Goal: Task Accomplishment & Management: Complete application form

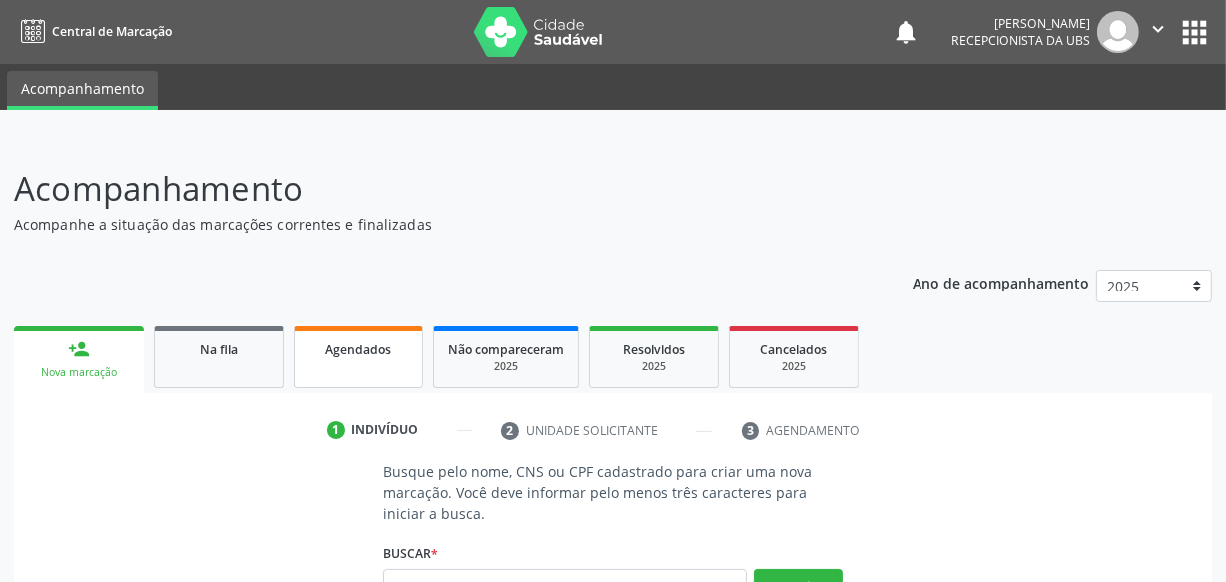
click at [387, 366] on link "Agendados" at bounding box center [358, 357] width 130 height 62
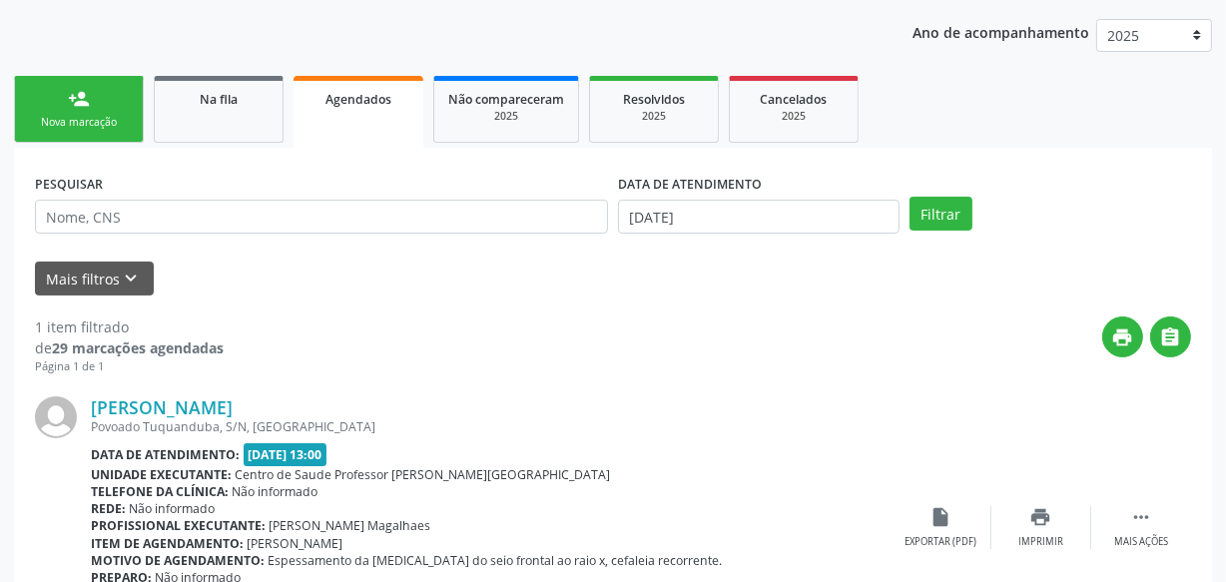
scroll to position [272, 0]
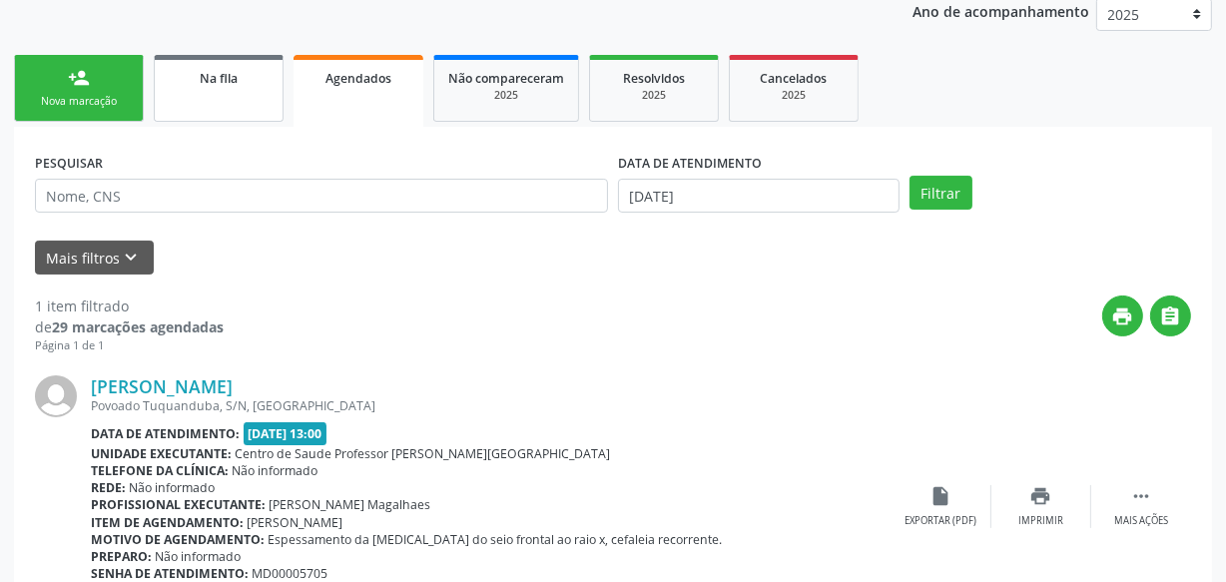
click at [274, 111] on link "Na fila" at bounding box center [219, 88] width 130 height 67
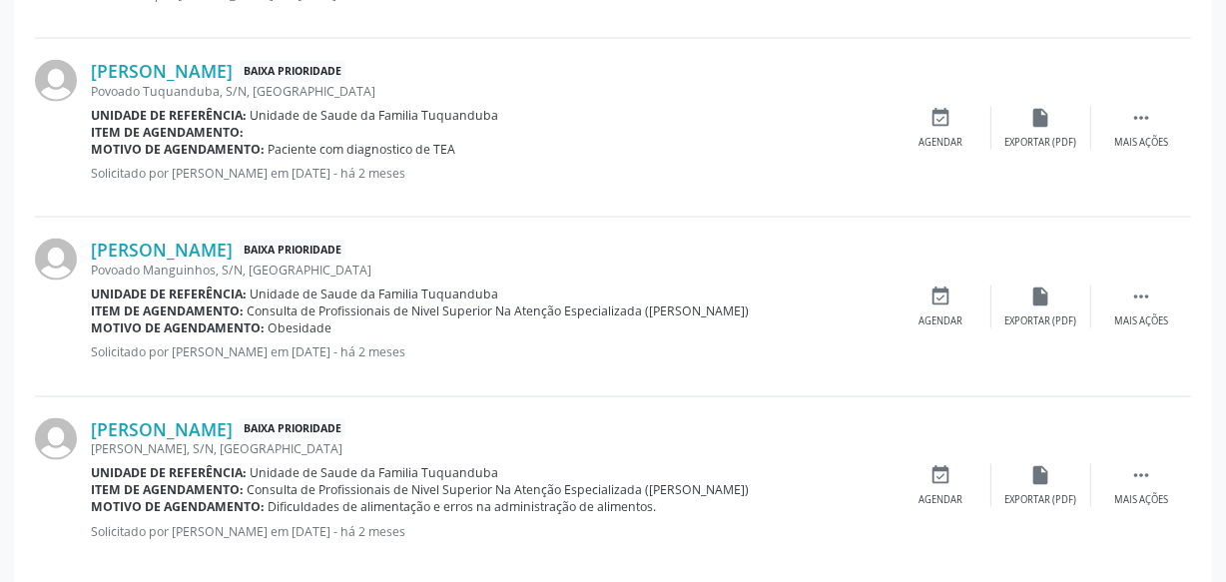
scroll to position [2865, 0]
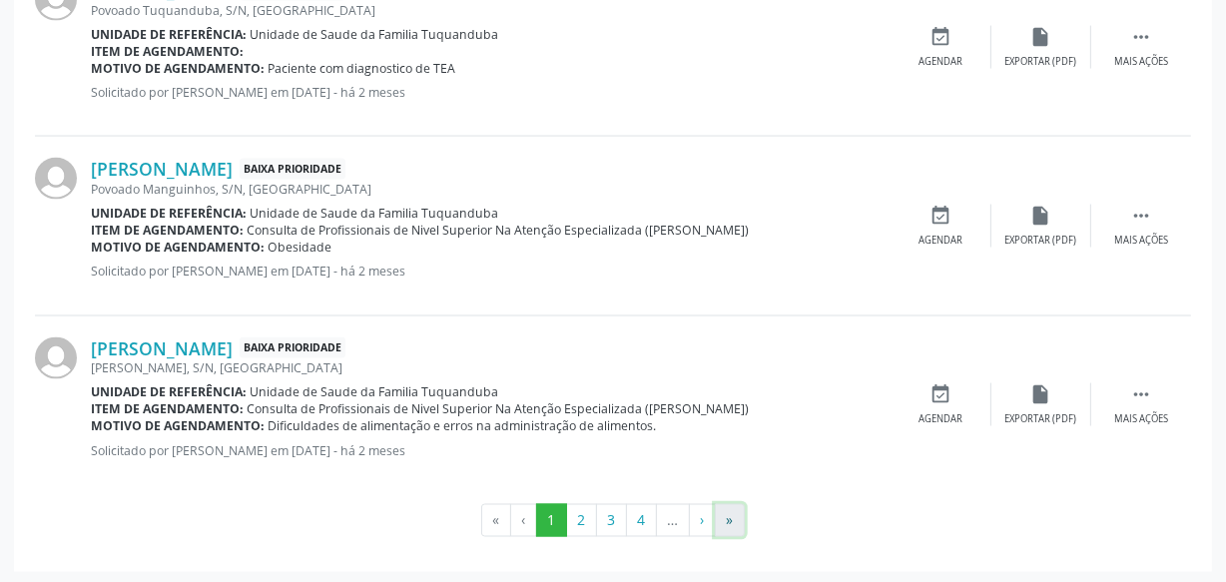
click at [729, 506] on button "»" at bounding box center [730, 521] width 30 height 34
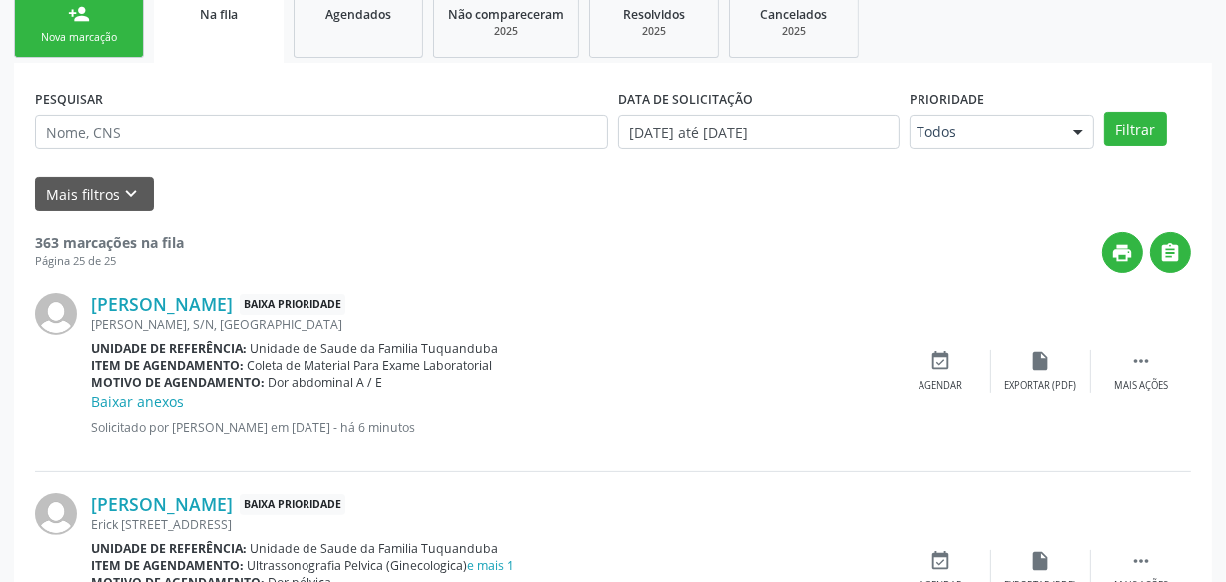
scroll to position [0, 0]
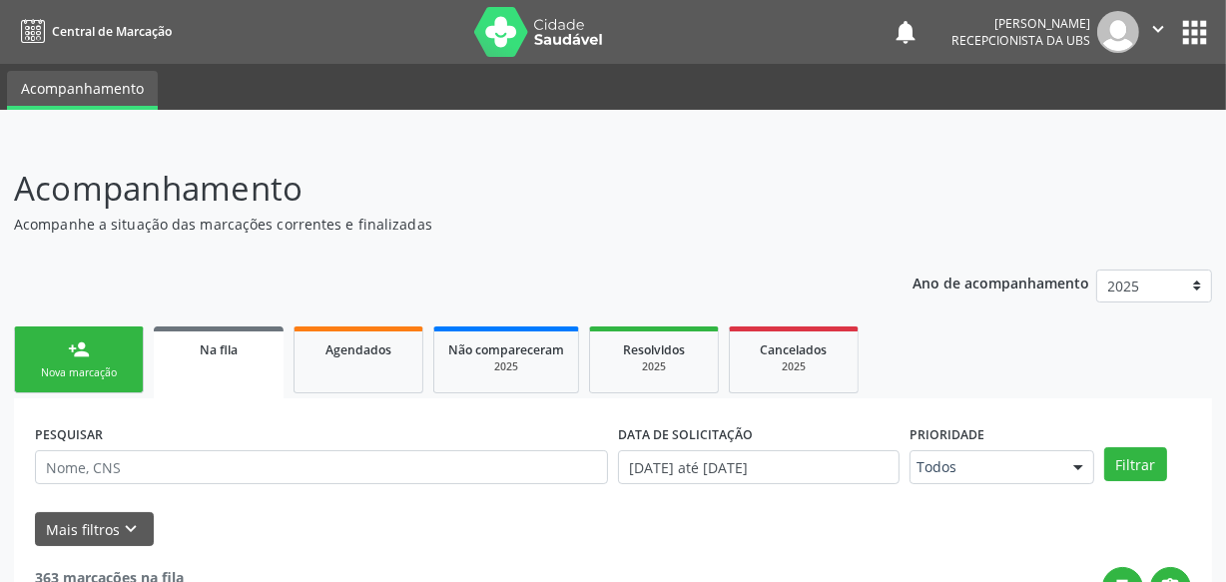
click at [70, 362] on link "person_add Nova marcação" at bounding box center [79, 359] width 130 height 67
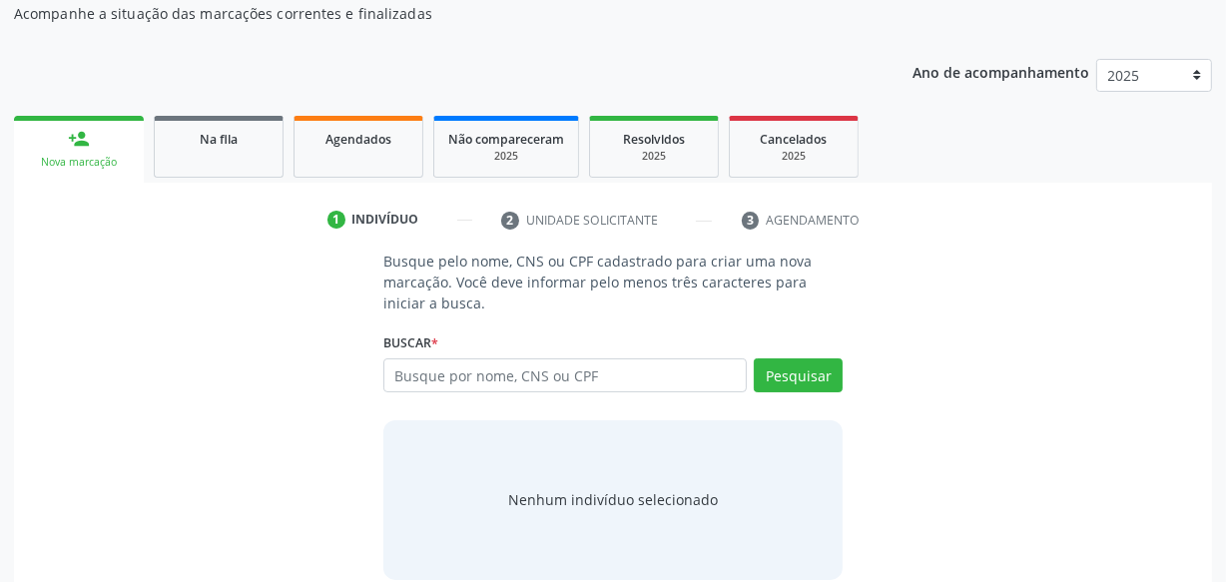
scroll to position [236, 0]
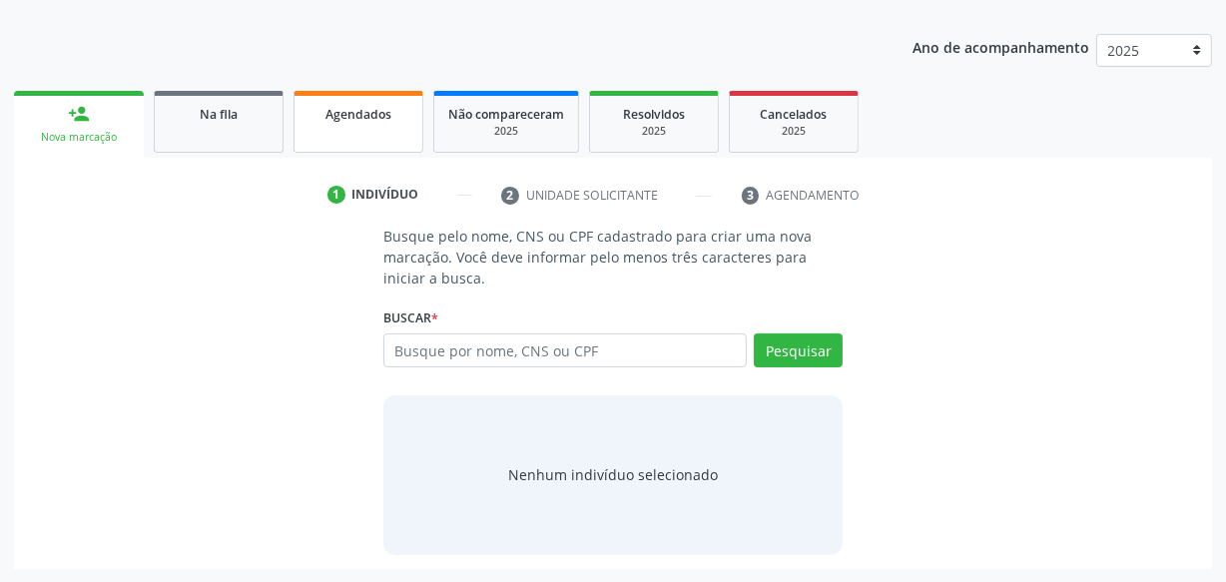
click at [349, 141] on link "Agendados" at bounding box center [358, 122] width 130 height 62
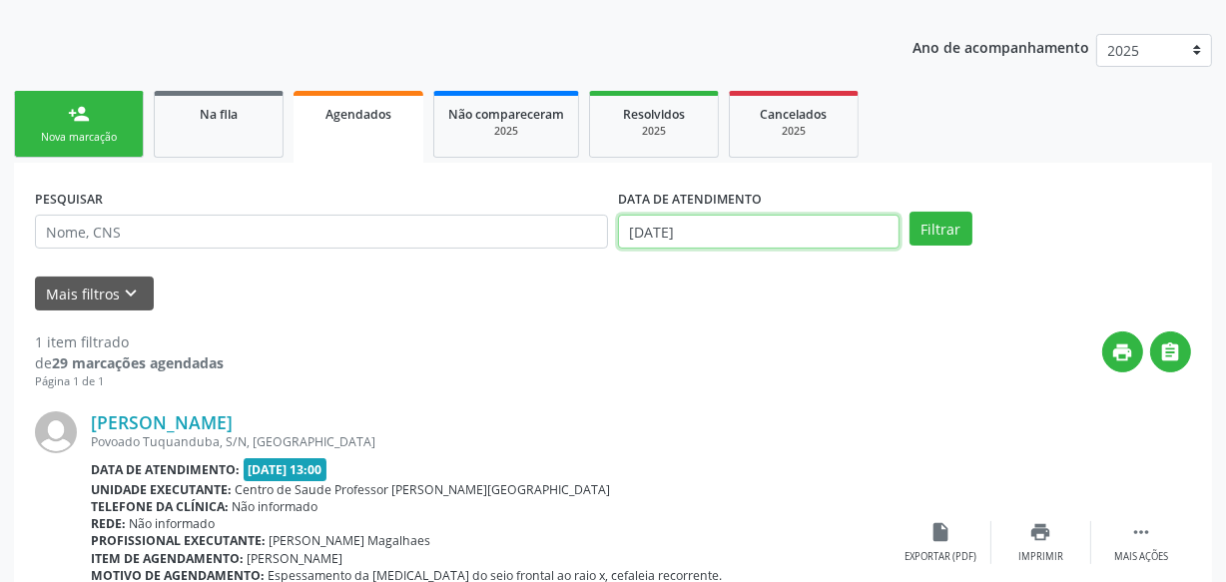
click at [712, 224] on input "[DATE]" at bounding box center [758, 232] width 281 height 34
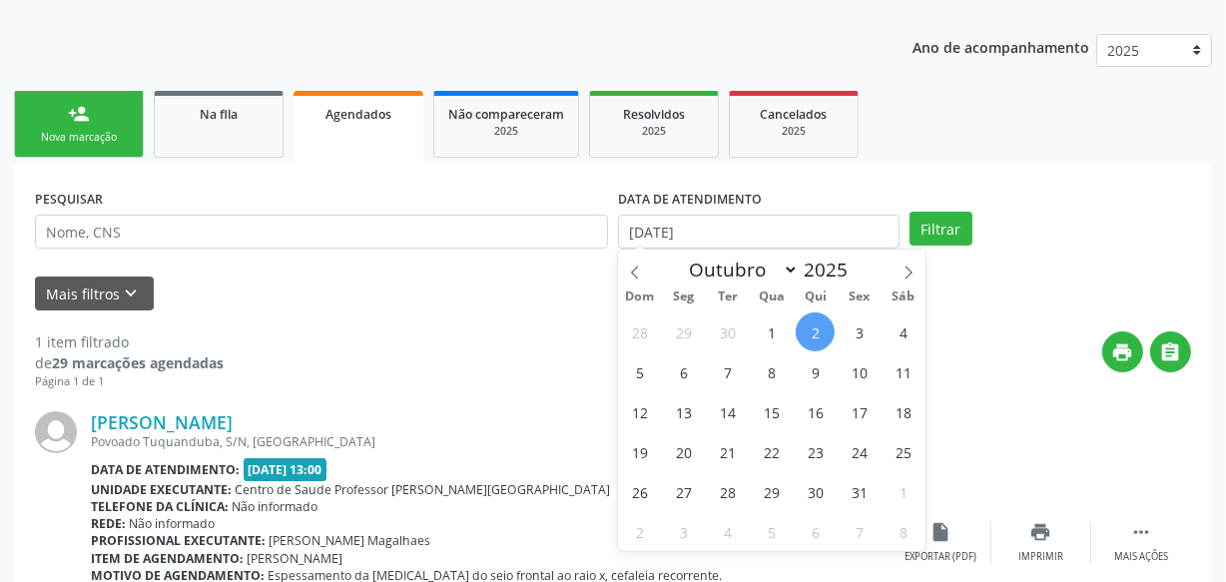
click at [811, 334] on span "2" at bounding box center [815, 331] width 39 height 39
type input "[DATE]"
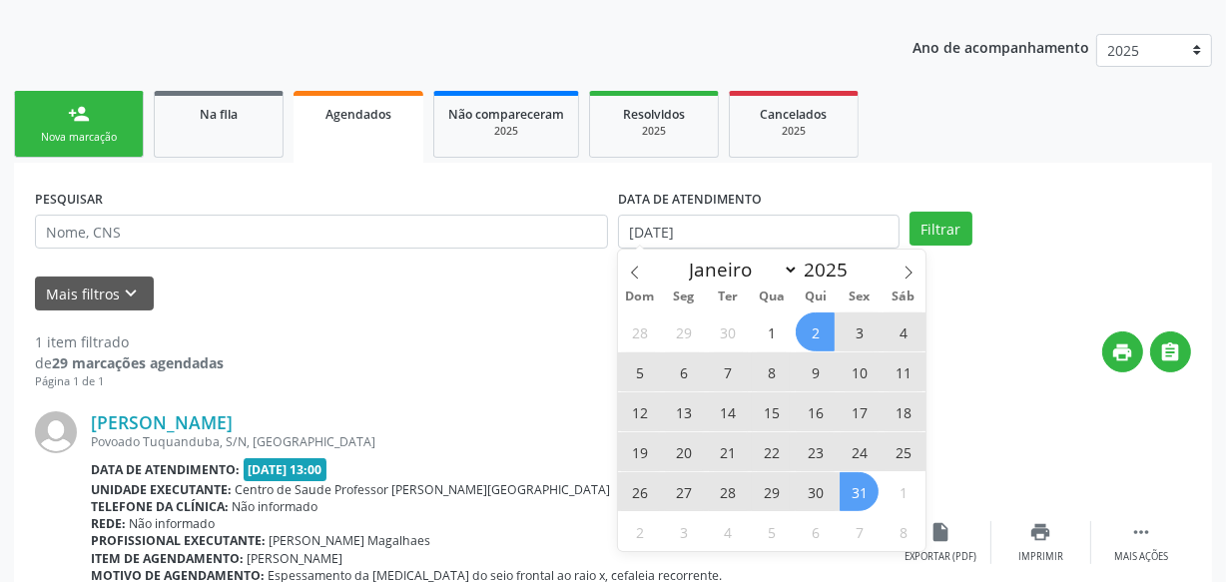
click at [848, 508] on span "31" at bounding box center [858, 491] width 39 height 39
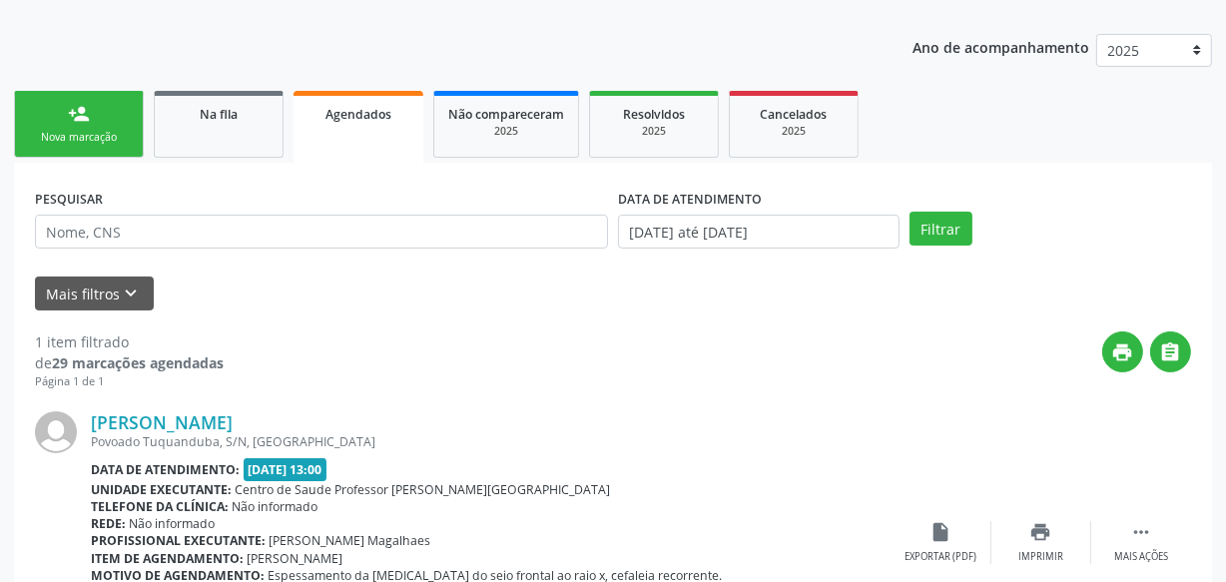
drag, startPoint x: 941, startPoint y: 266, endPoint x: 942, endPoint y: 250, distance: 16.0
click at [942, 266] on form "PESQUISAR DATA DE ATENDIMENTO [DATE] até [DATE] Filtrar UNIDADE EXECUTANTE Sele…" at bounding box center [613, 247] width 1156 height 127
click at [942, 237] on button "Filtrar" at bounding box center [940, 229] width 63 height 34
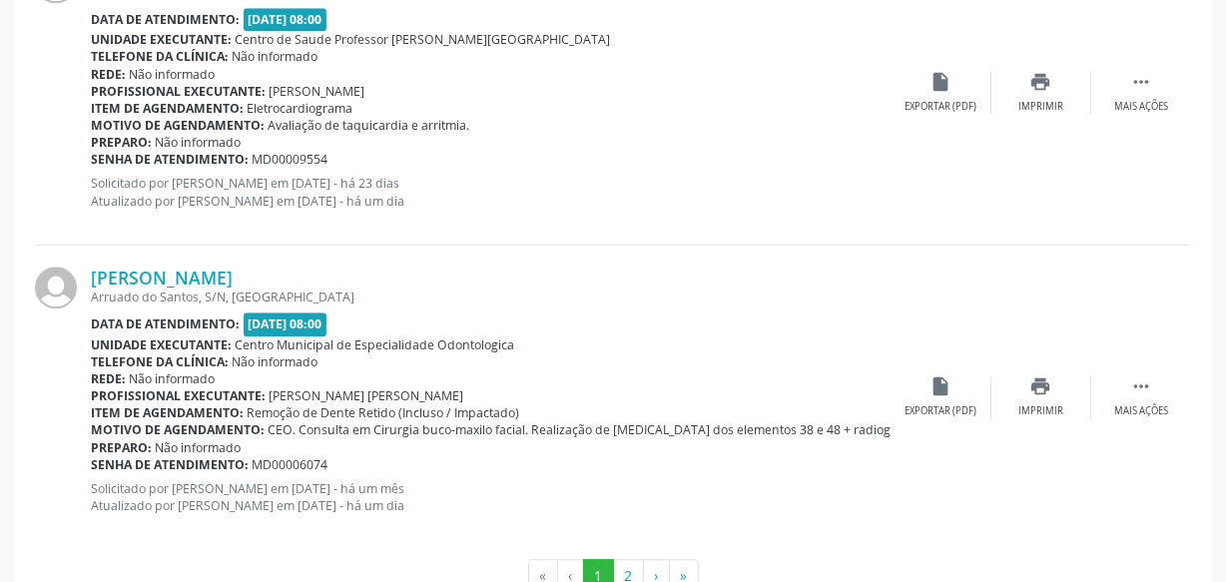
scroll to position [4702, 0]
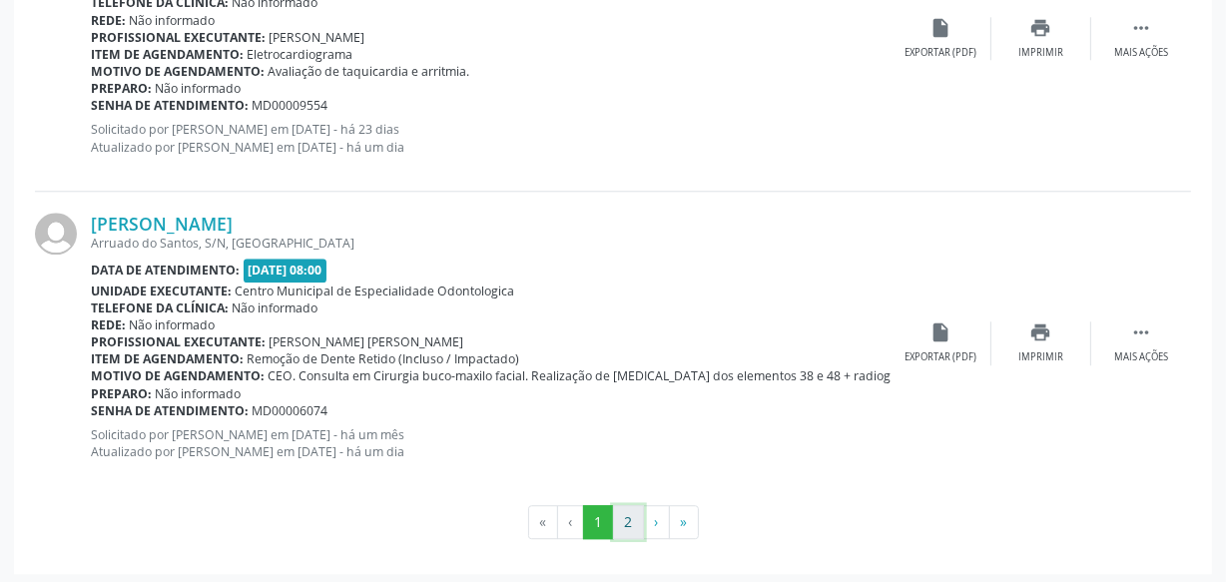
click at [631, 515] on button "2" at bounding box center [628, 522] width 31 height 34
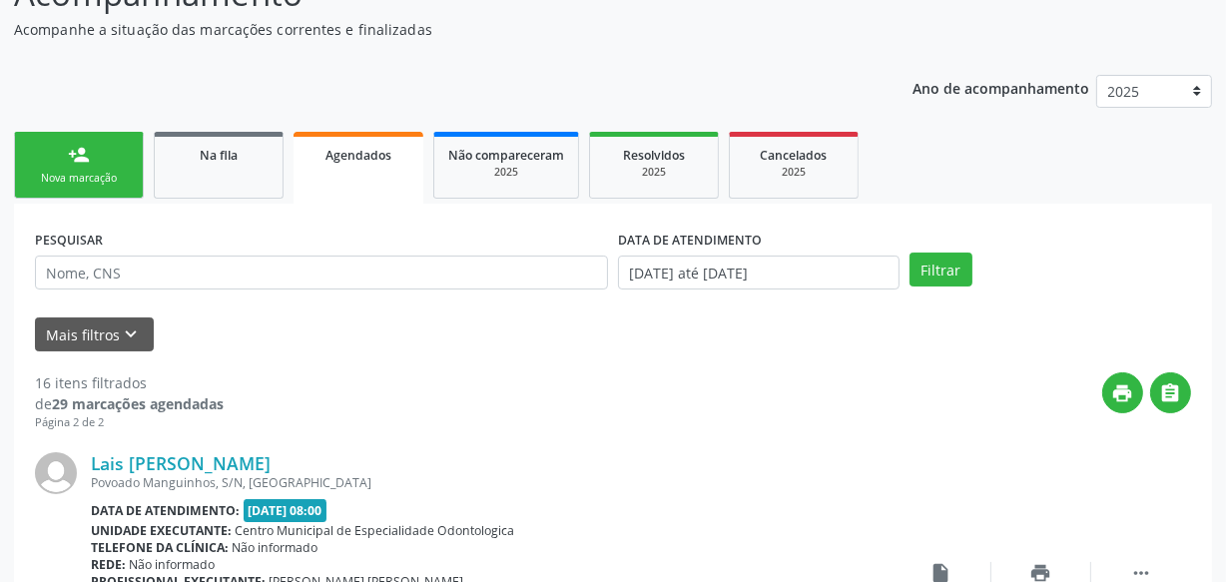
scroll to position [76, 0]
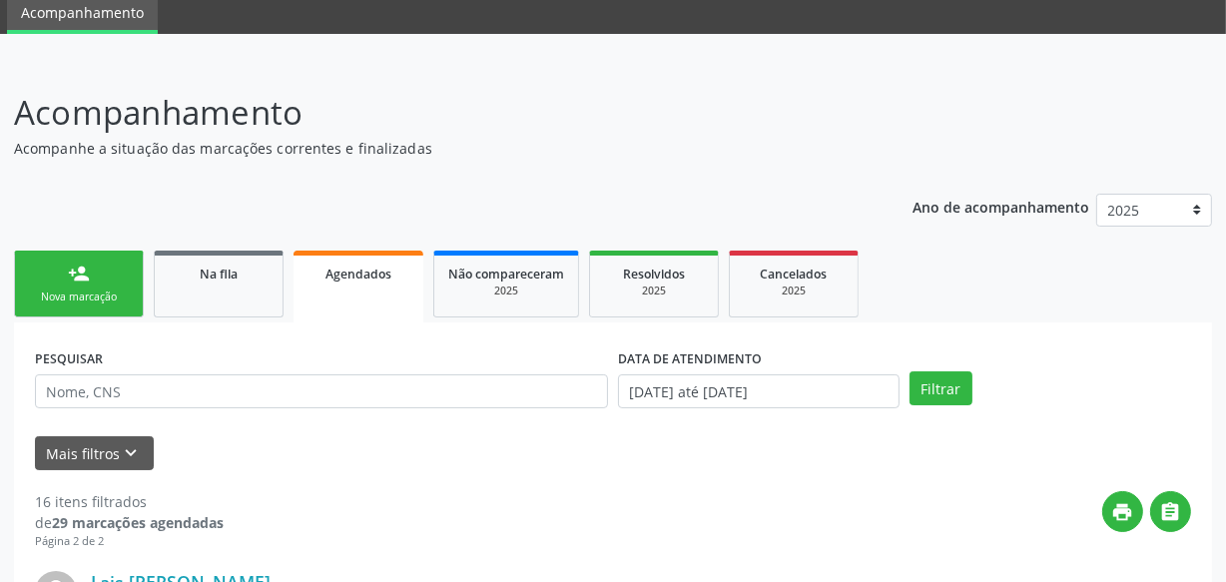
click at [125, 290] on div "Nova marcação" at bounding box center [79, 296] width 100 height 15
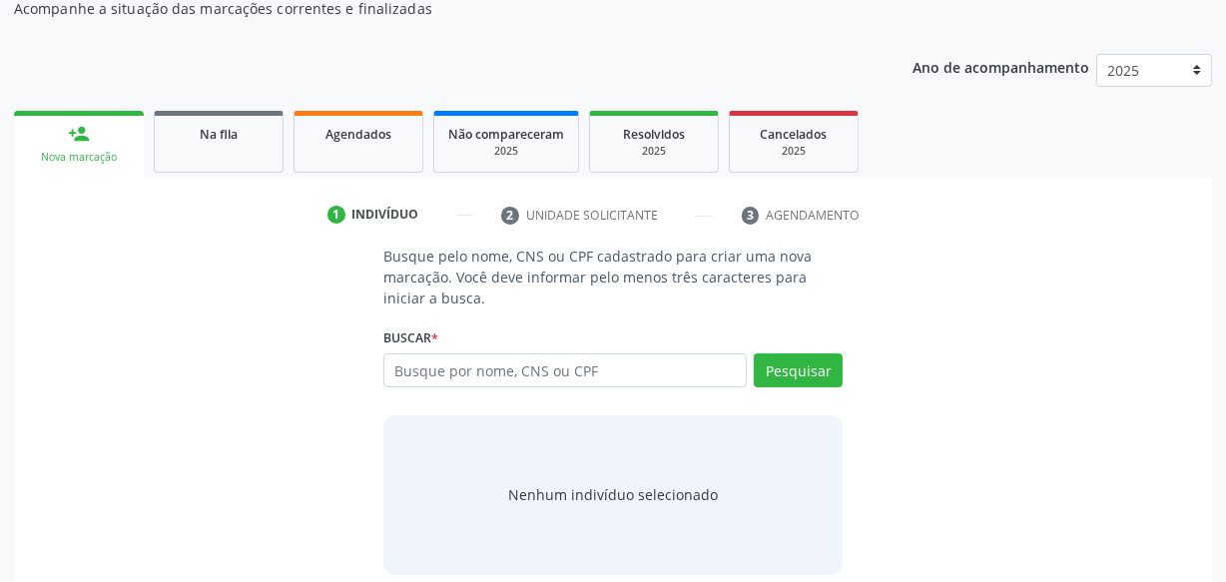
scroll to position [236, 0]
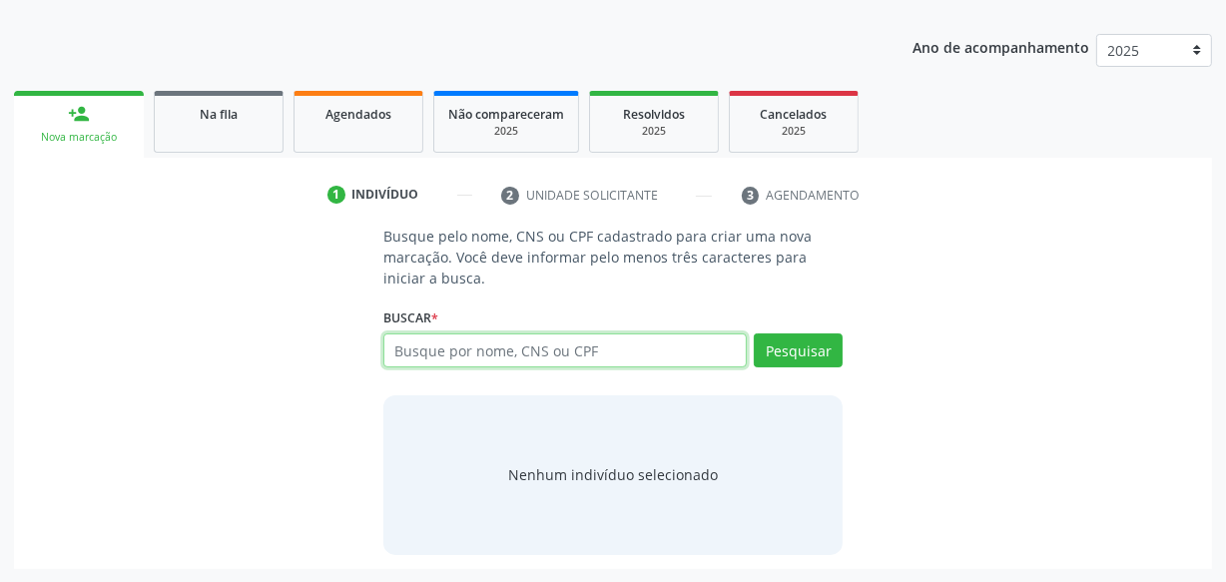
click at [494, 348] on input "text" at bounding box center [564, 350] width 363 height 34
type input "700000540416503"
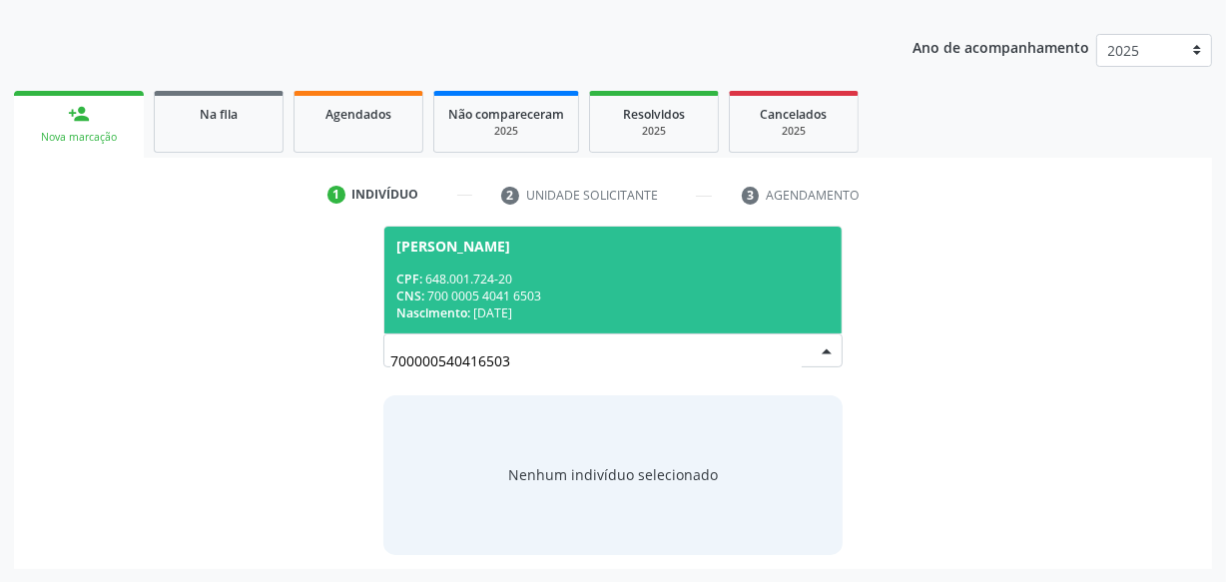
click at [572, 271] on div "CPF: 648.001.724-20" at bounding box center [612, 279] width 433 height 17
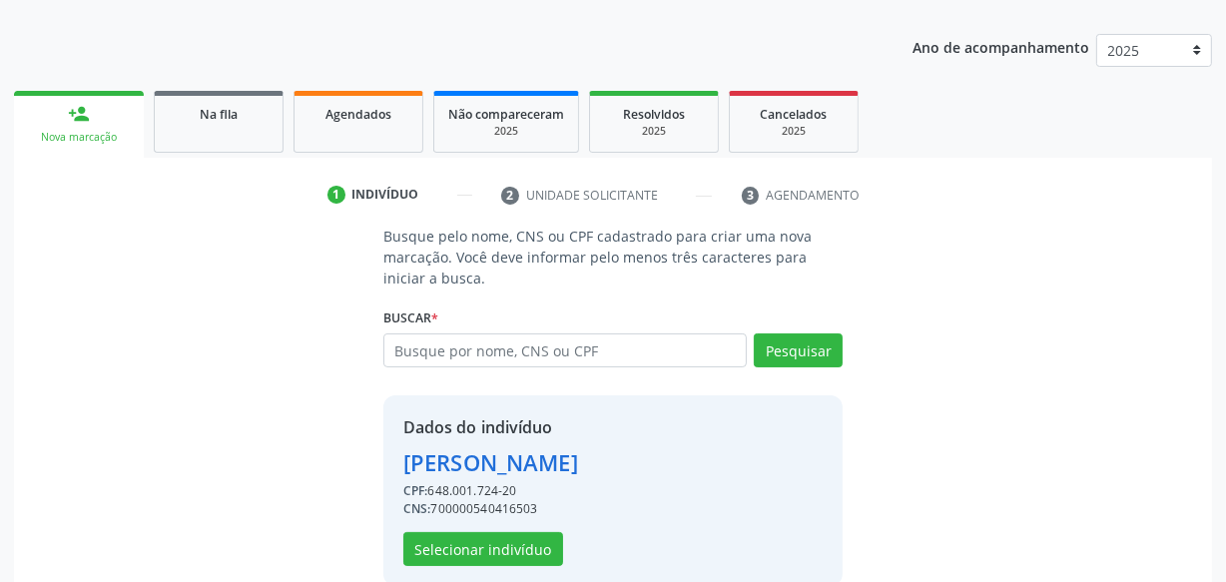
scroll to position [267, 0]
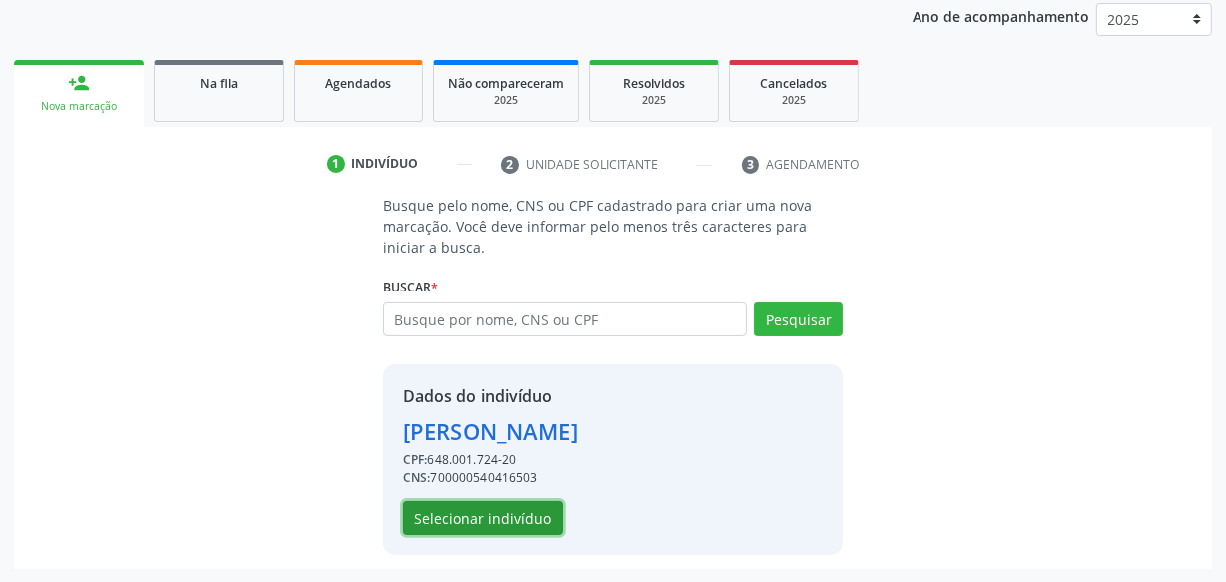
click at [538, 507] on button "Selecionar indivíduo" at bounding box center [483, 518] width 160 height 34
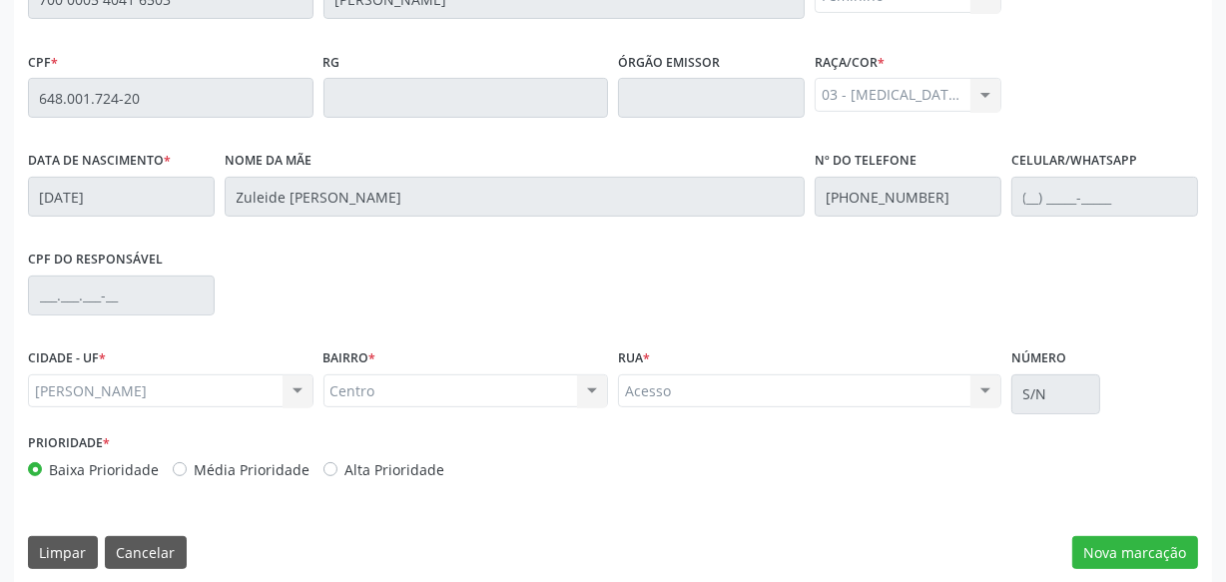
scroll to position [585, 0]
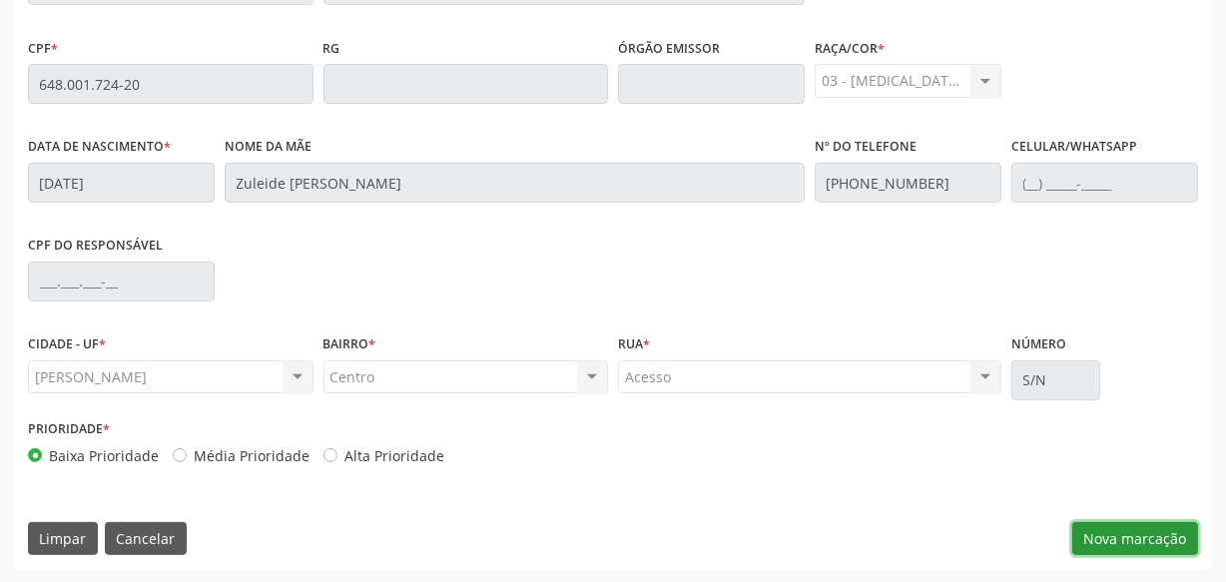
click at [1100, 527] on button "Nova marcação" at bounding box center [1135, 539] width 126 height 34
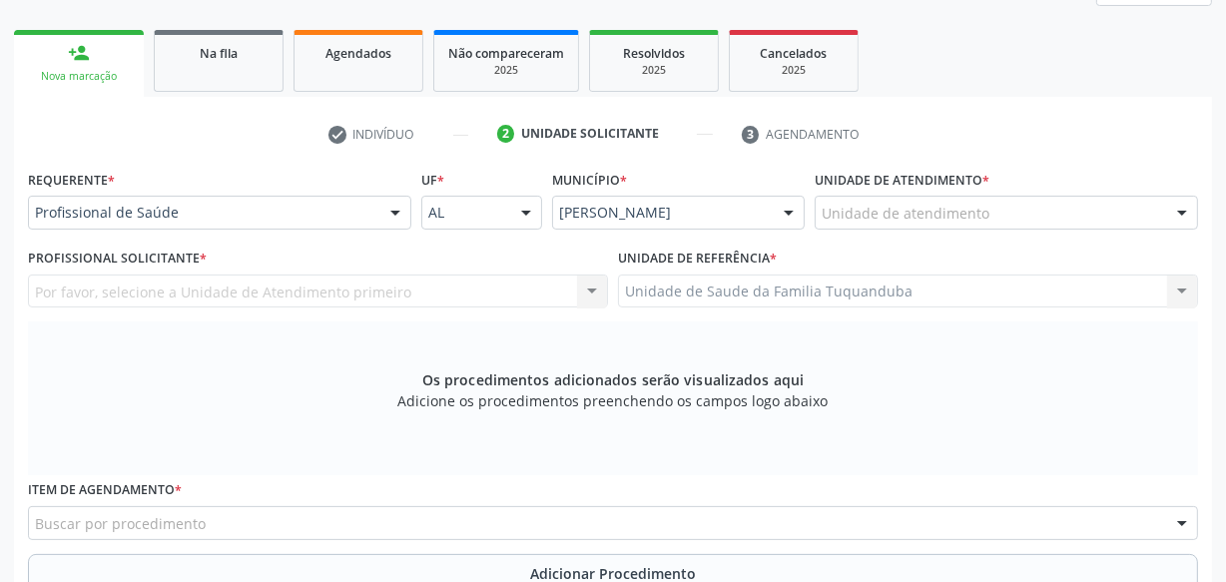
scroll to position [312, 0]
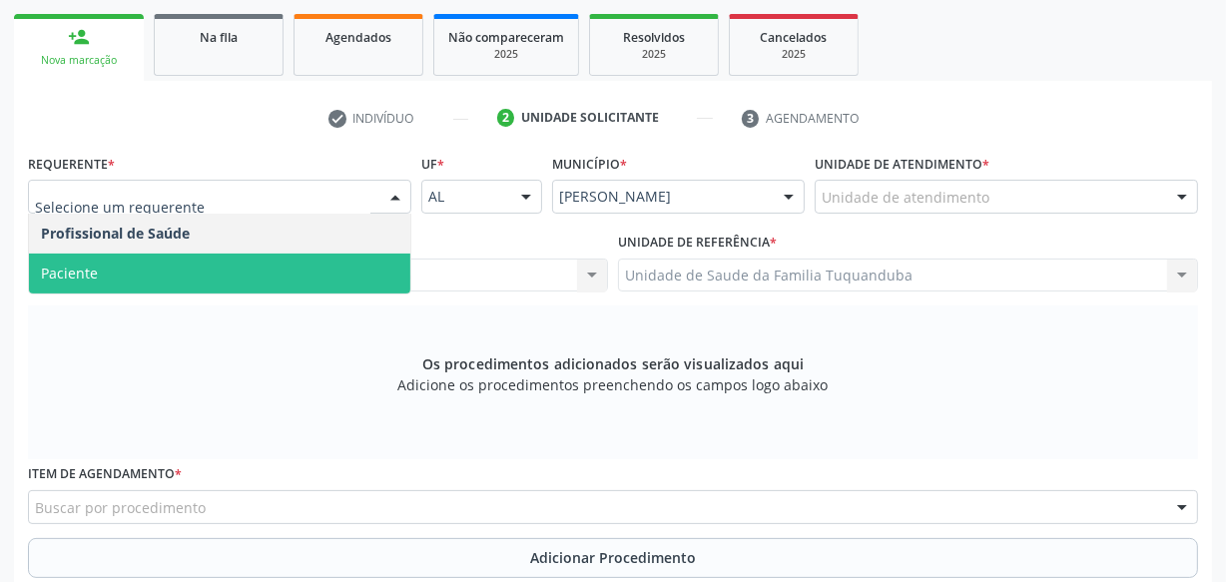
click at [236, 277] on span "Paciente" at bounding box center [219, 274] width 381 height 40
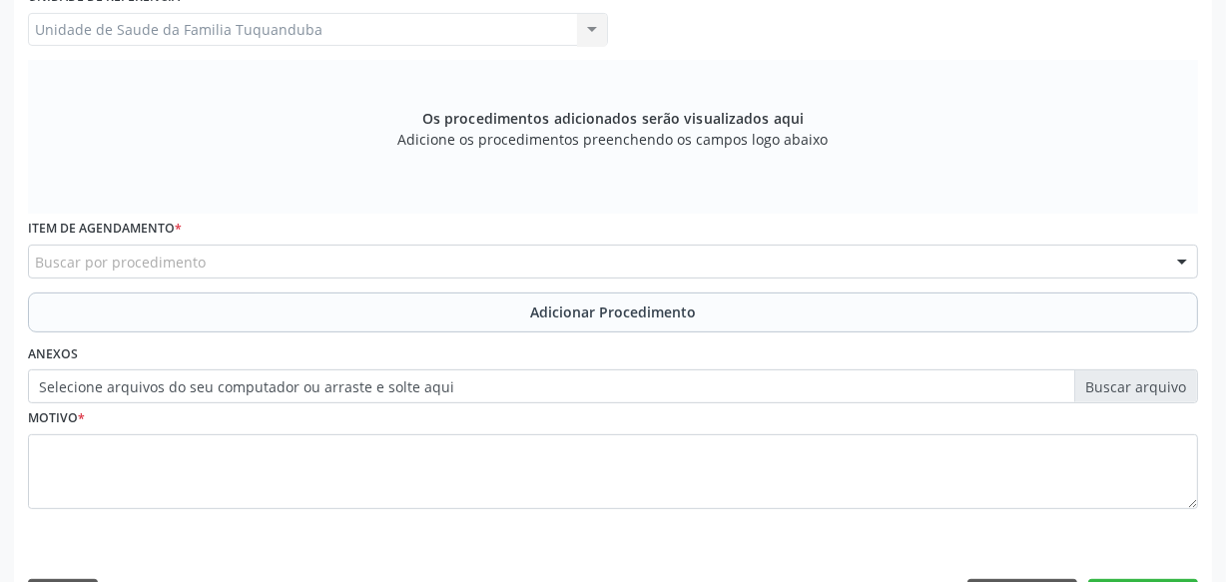
scroll to position [616, 0]
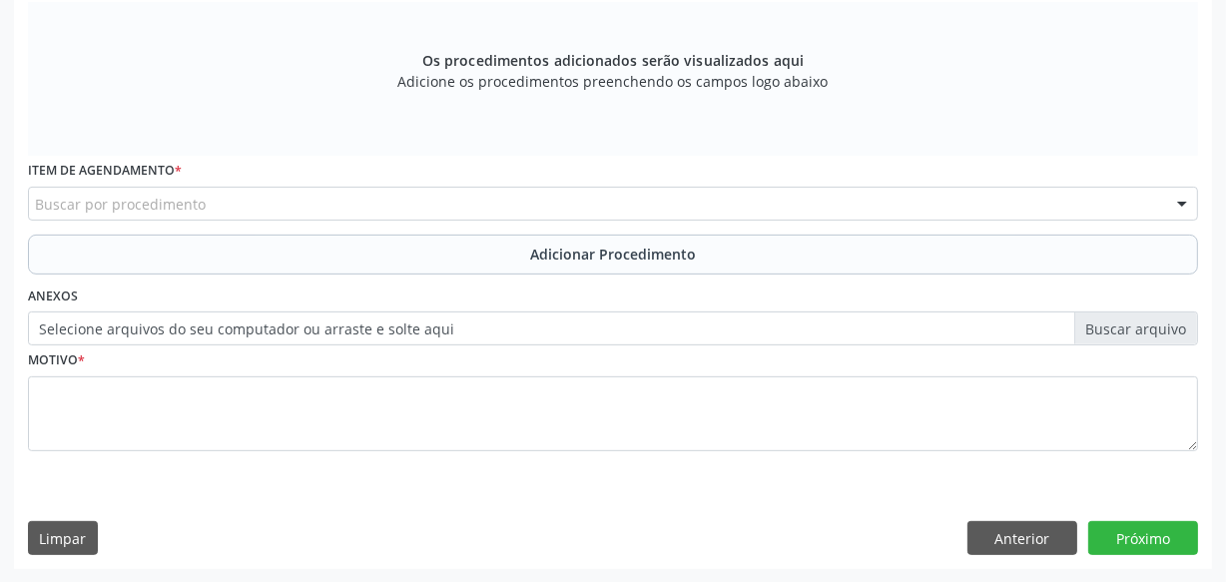
click at [270, 195] on div "Buscar por procedimento" at bounding box center [613, 204] width 1170 height 34
click at [320, 202] on div "Buscar por procedimento" at bounding box center [613, 204] width 1170 height 34
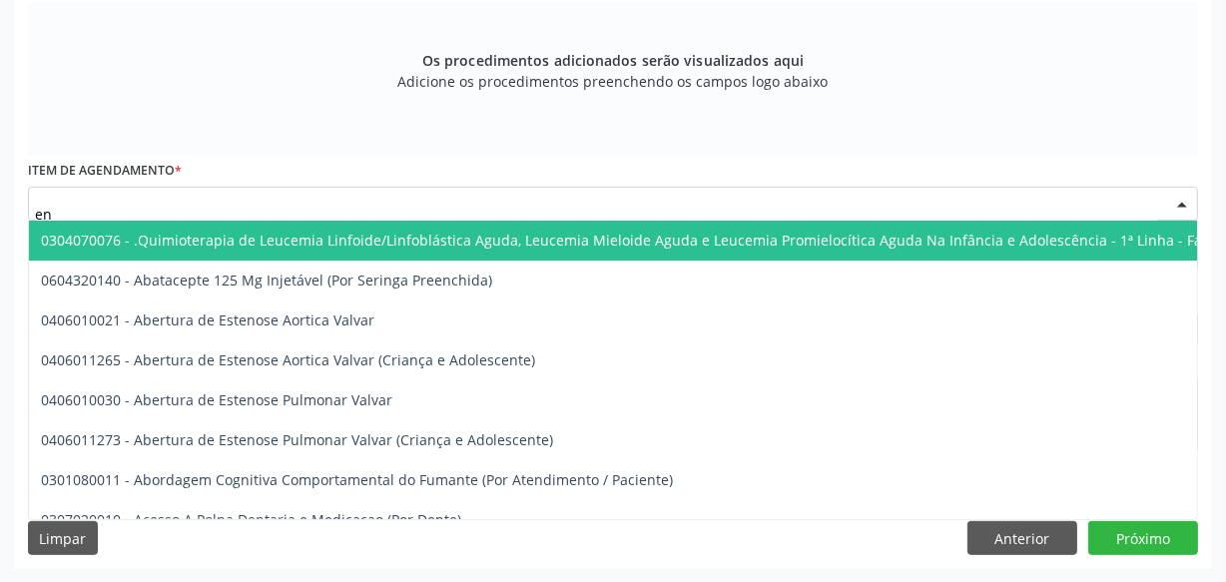
type input "e"
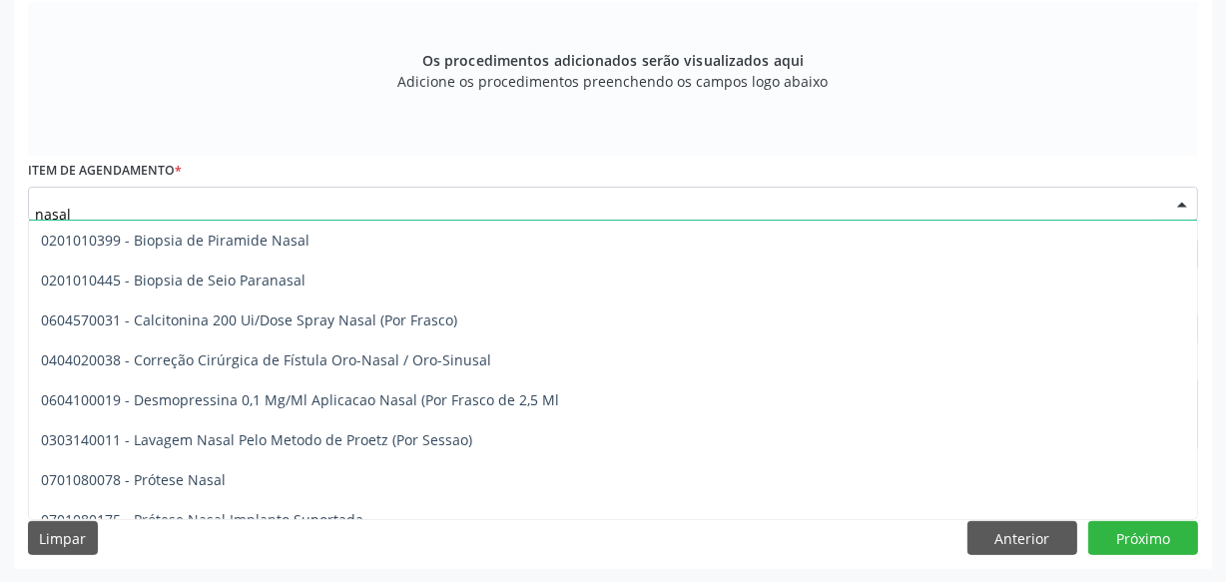
scroll to position [0, 0]
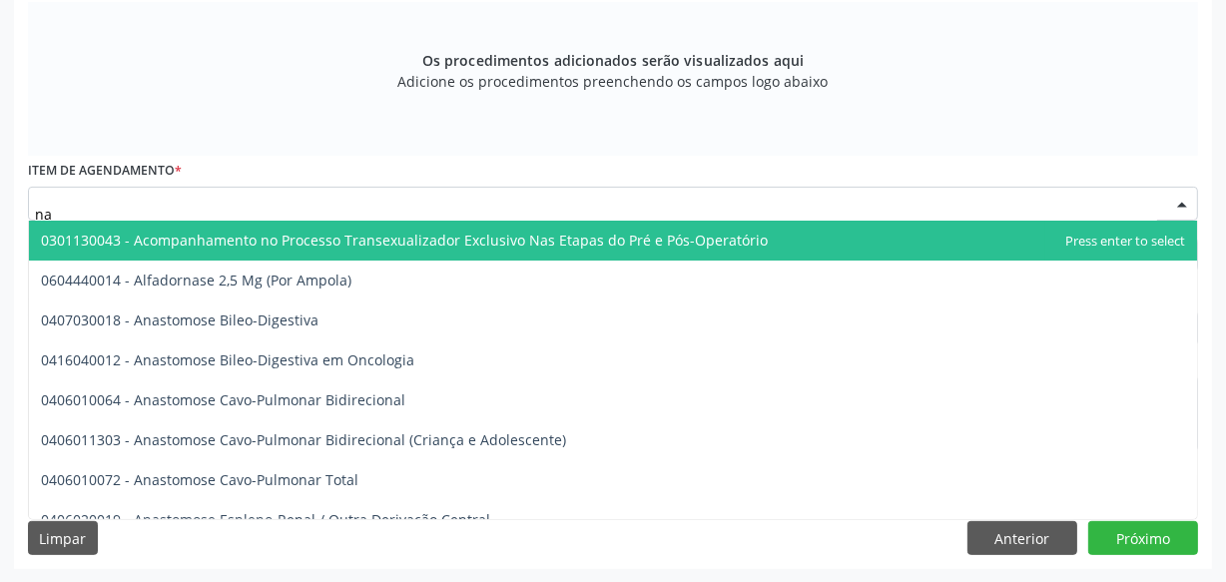
type input "n"
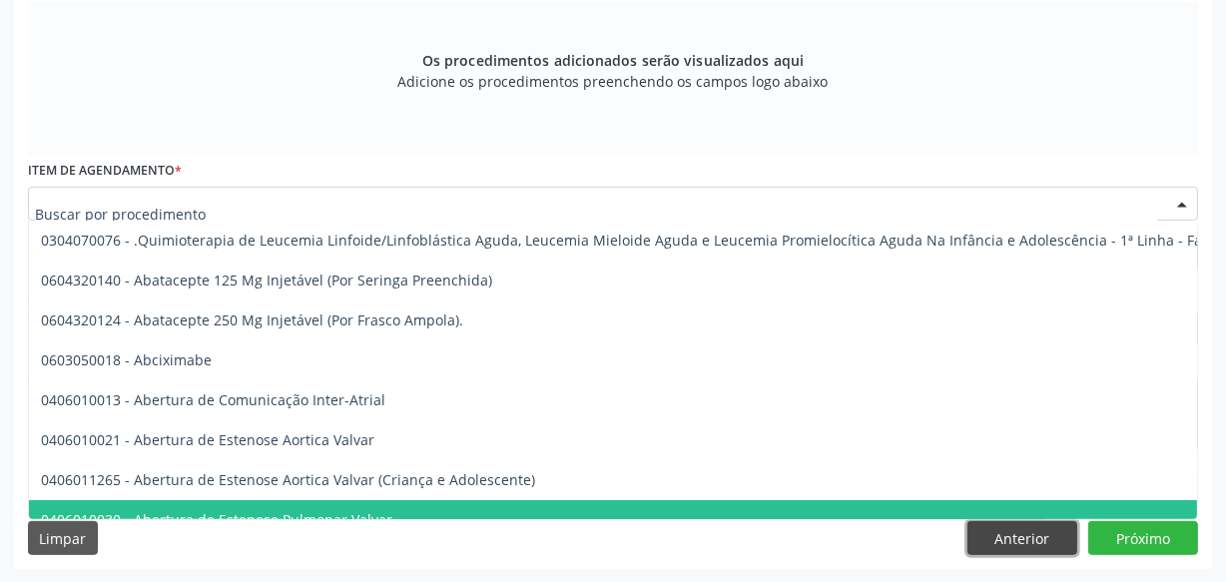
click at [1018, 529] on button "Anterior" at bounding box center [1022, 538] width 110 height 34
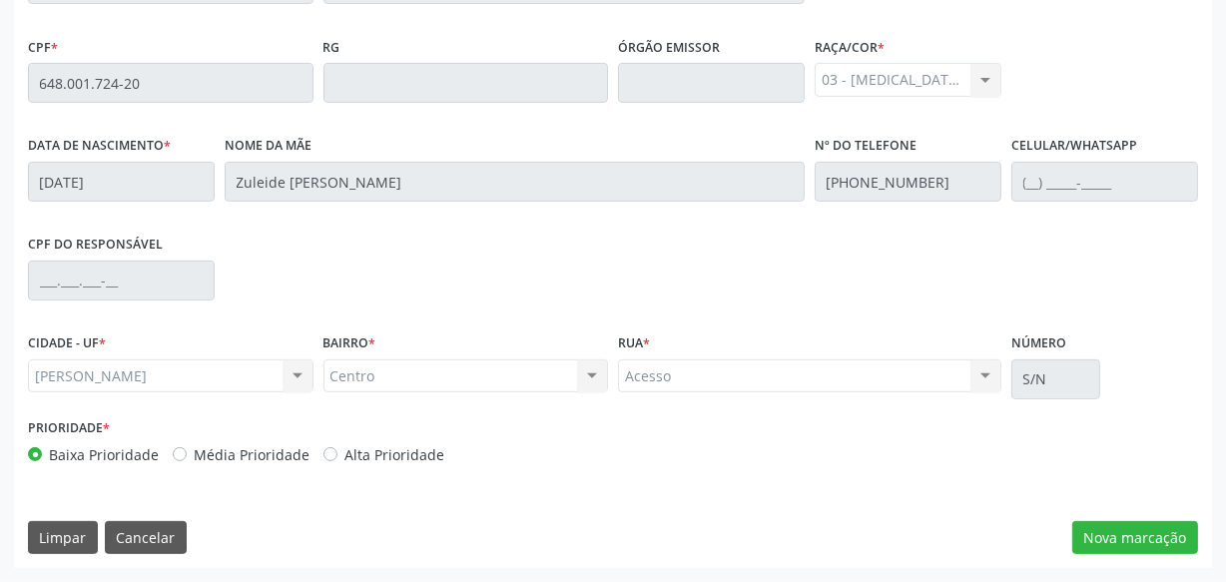
scroll to position [585, 0]
click at [140, 539] on button "Cancelar" at bounding box center [146, 539] width 82 height 34
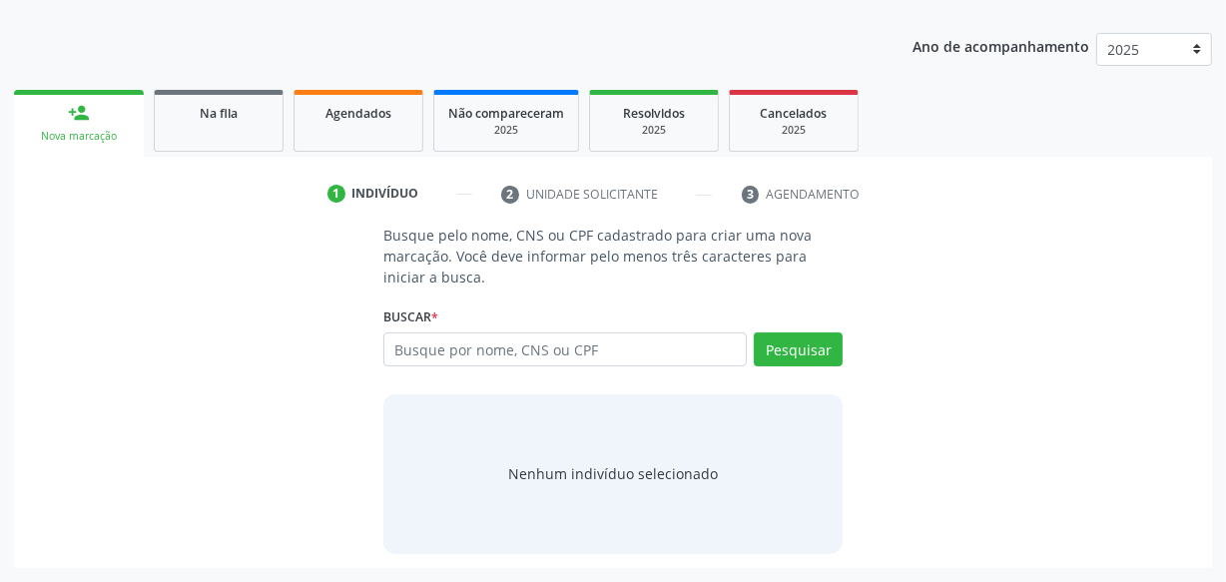
scroll to position [236, 0]
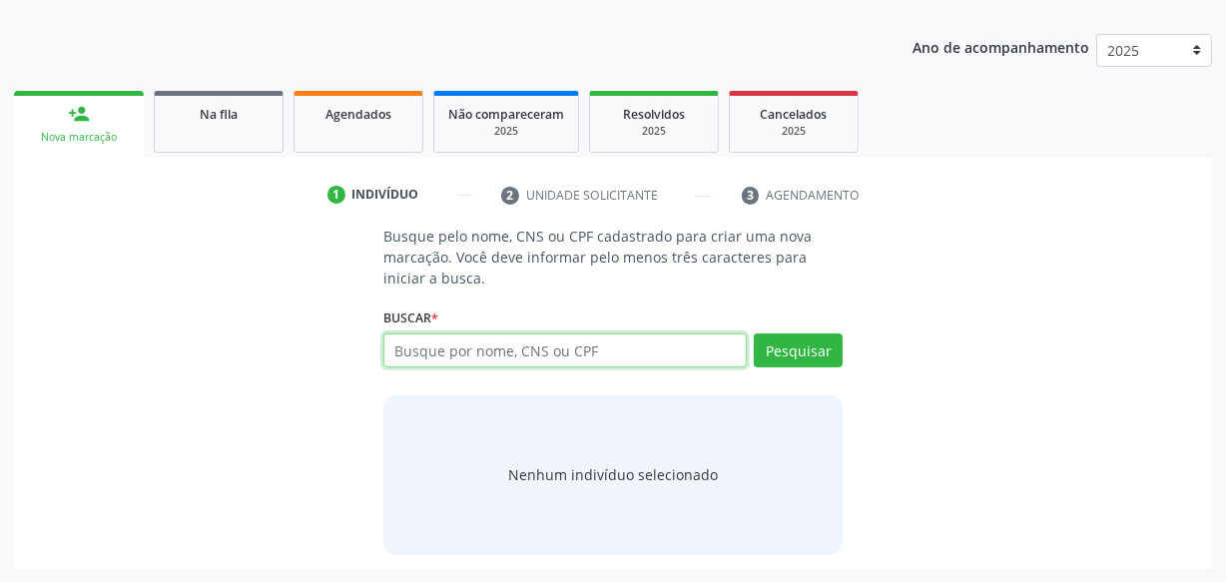
click at [562, 350] on input "text" at bounding box center [564, 350] width 363 height 34
